Goal: Unclear: Browse casually

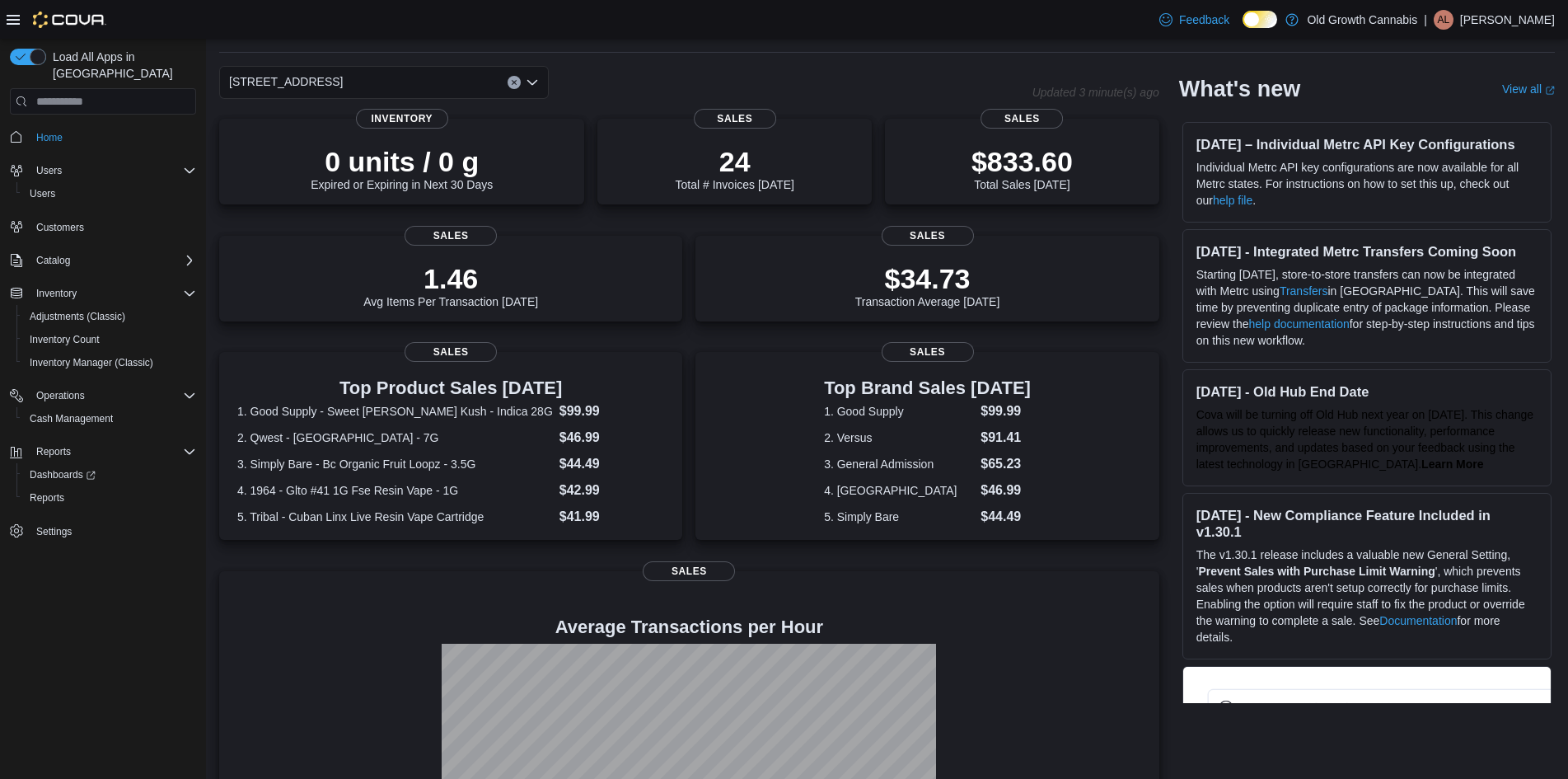
scroll to position [52, 0]
